Goal: Navigation & Orientation: Understand site structure

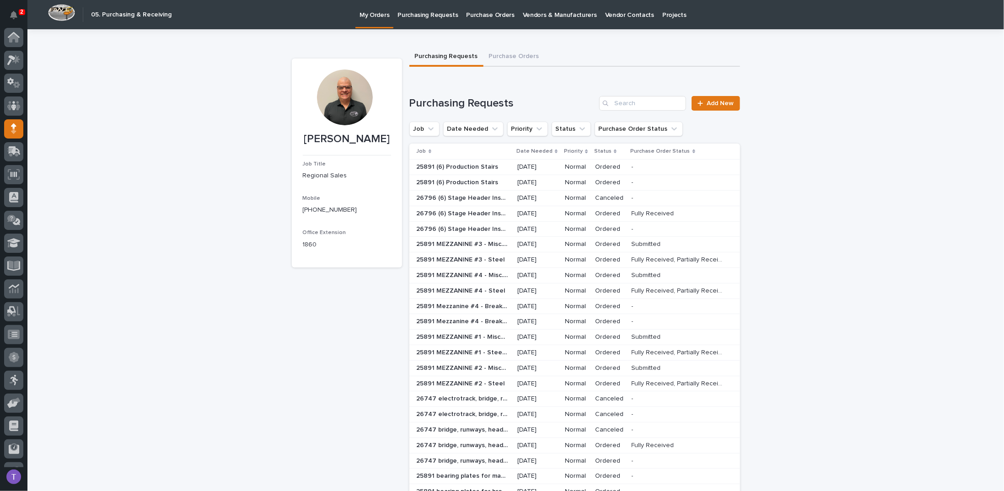
scroll to position [41, 0]
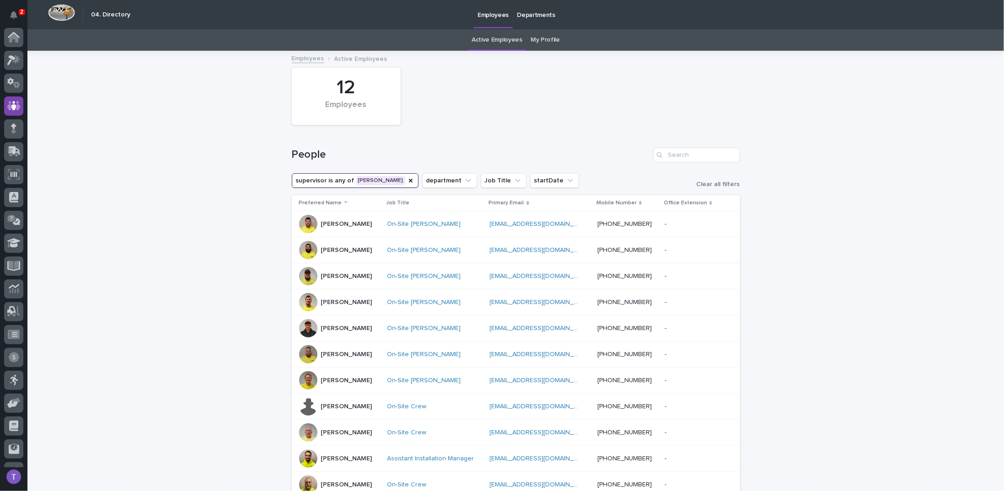
scroll to position [41, 0]
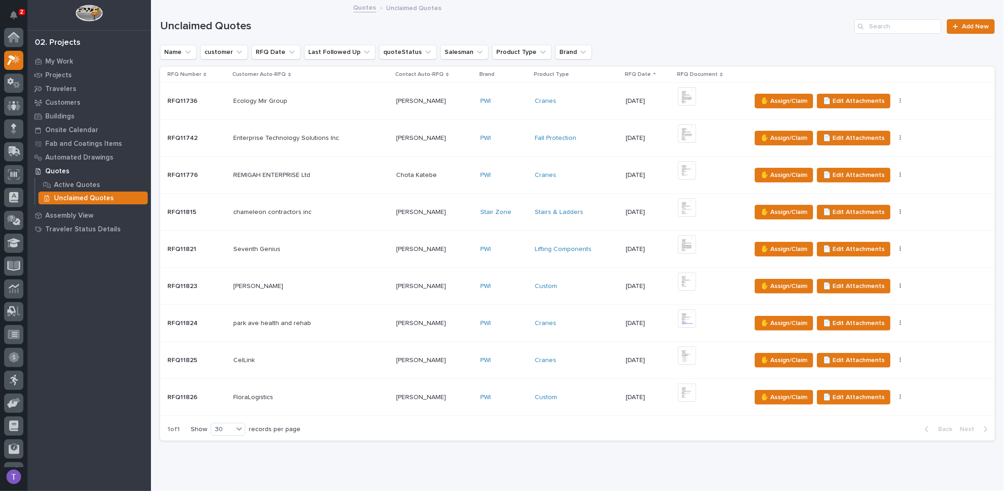
scroll to position [23, 0]
